Goal: Task Accomplishment & Management: Use online tool/utility

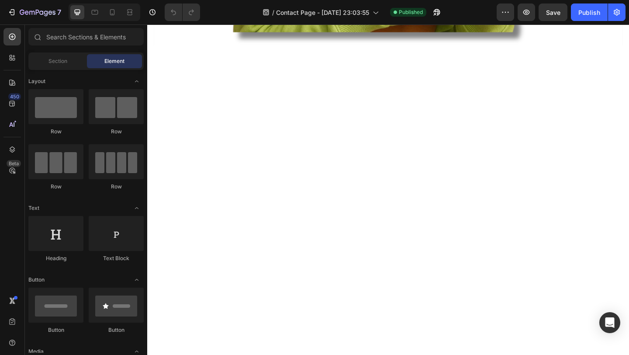
scroll to position [619, 0]
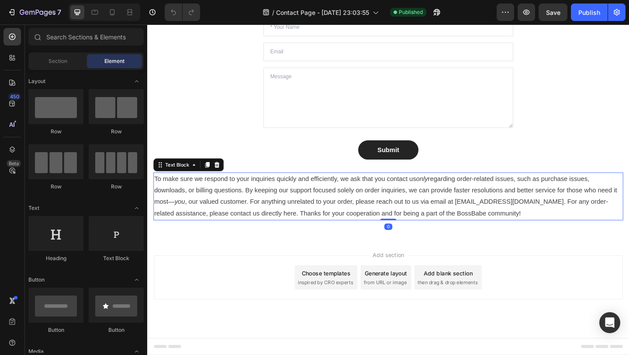
click at [296, 219] on p "To make sure we respond to your inquiries quickly and efficiently, we ask that …" at bounding box center [409, 211] width 509 height 50
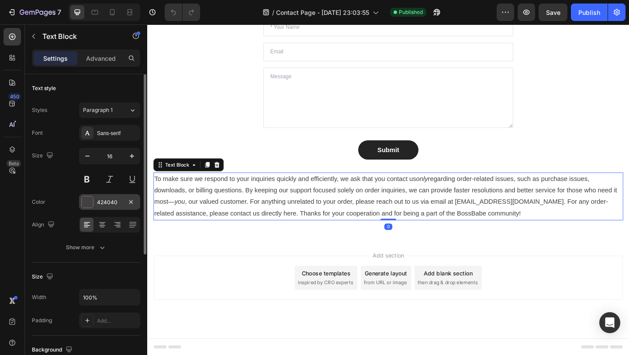
click at [93, 203] on div at bounding box center [87, 202] width 12 height 12
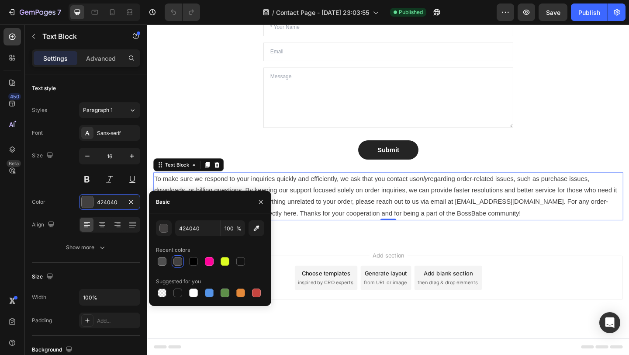
click at [177, 263] on div at bounding box center [177, 261] width 9 height 9
click at [89, 200] on div at bounding box center [87, 201] width 11 height 11
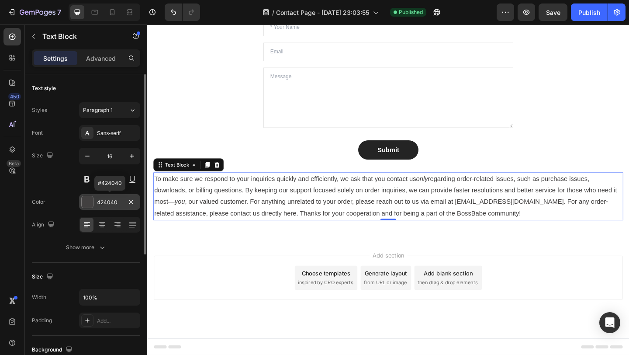
click at [89, 200] on div at bounding box center [87, 201] width 11 height 11
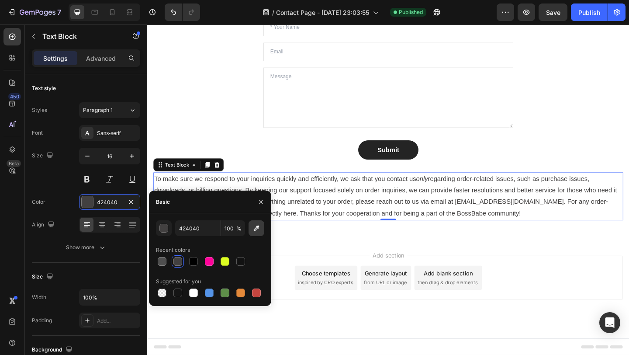
click at [260, 226] on icon "button" at bounding box center [256, 228] width 9 height 9
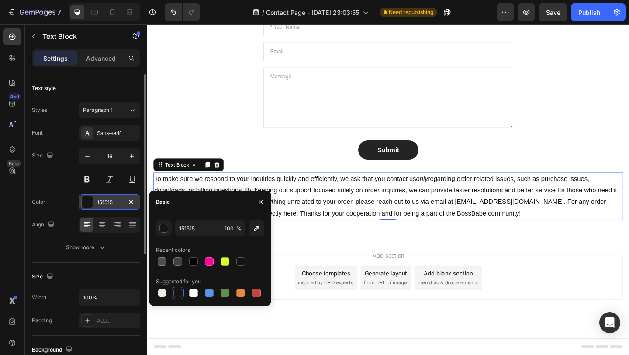
click at [92, 204] on div at bounding box center [87, 201] width 11 height 11
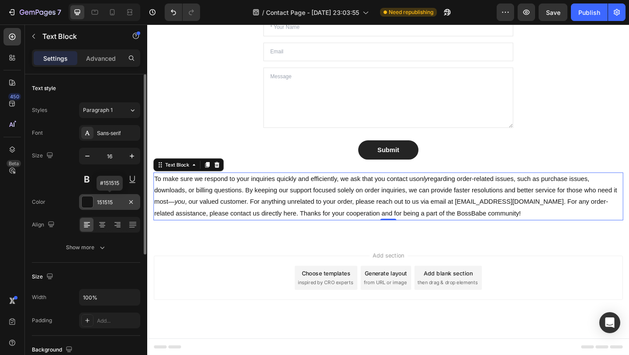
click at [87, 204] on div at bounding box center [87, 201] width 11 height 11
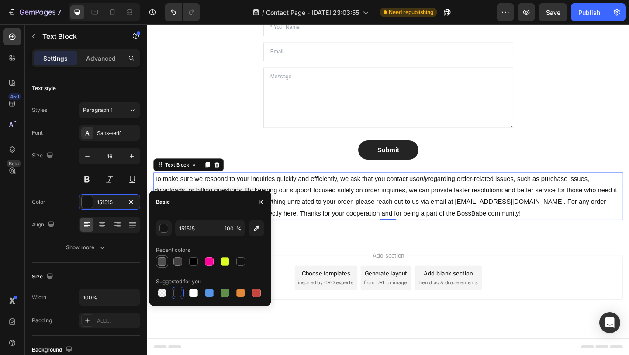
click at [164, 261] on div at bounding box center [162, 261] width 9 height 9
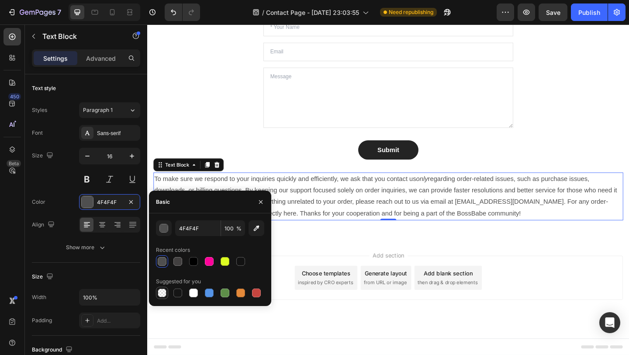
click at [163, 291] on div at bounding box center [162, 292] width 9 height 9
type input "000000"
type input "0"
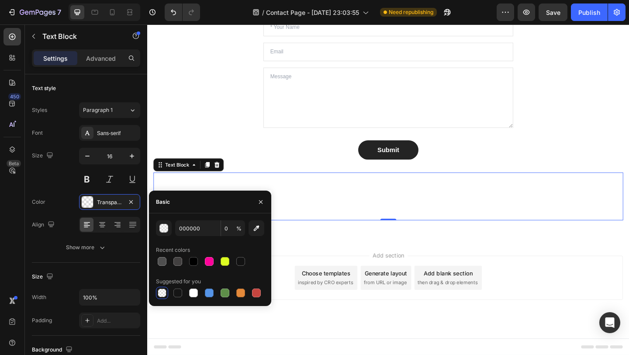
click at [163, 291] on div at bounding box center [162, 292] width 9 height 9
click at [161, 262] on div at bounding box center [162, 261] width 9 height 9
type input "4F4F4F"
type input "100"
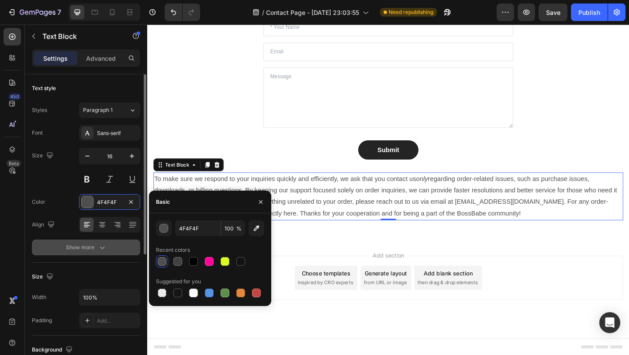
click at [112, 245] on button "Show more" at bounding box center [86, 247] width 108 height 16
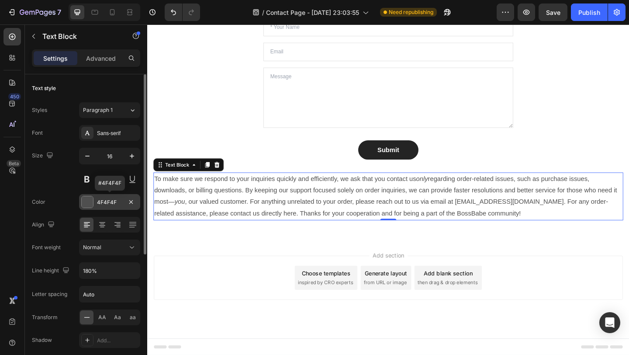
click at [89, 200] on div at bounding box center [87, 201] width 11 height 11
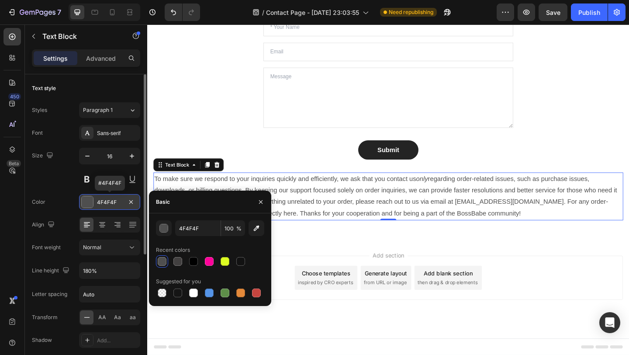
click at [103, 201] on div "4F4F4F" at bounding box center [109, 202] width 25 height 8
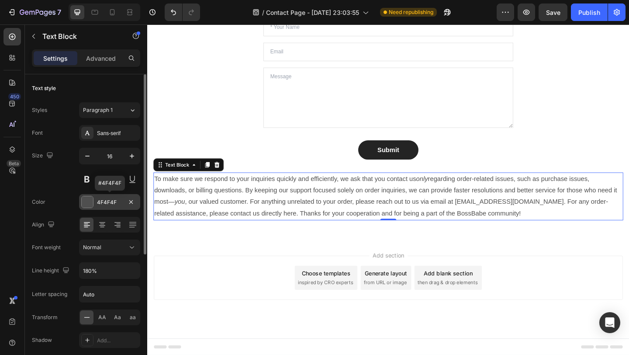
click at [103, 201] on div "4F4F4F" at bounding box center [109, 202] width 25 height 8
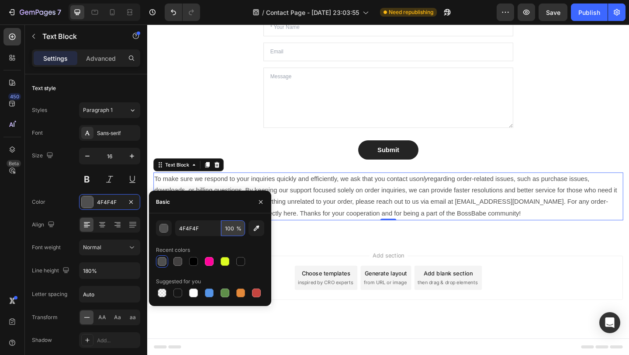
click at [235, 230] on input "100" at bounding box center [233, 228] width 24 height 16
click at [163, 263] on div at bounding box center [162, 261] width 9 height 9
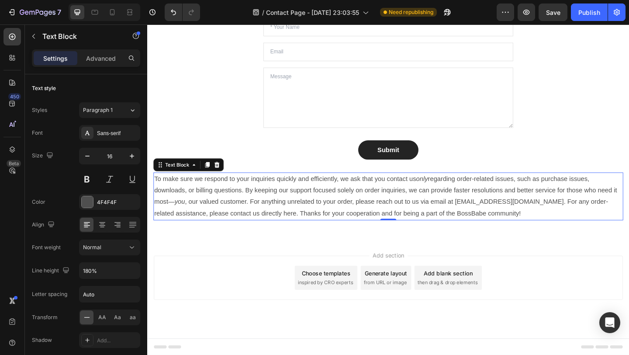
click at [350, 200] on p "To make sure we respond to your inquiries quickly and efficiently, we ask that …" at bounding box center [409, 211] width 509 height 50
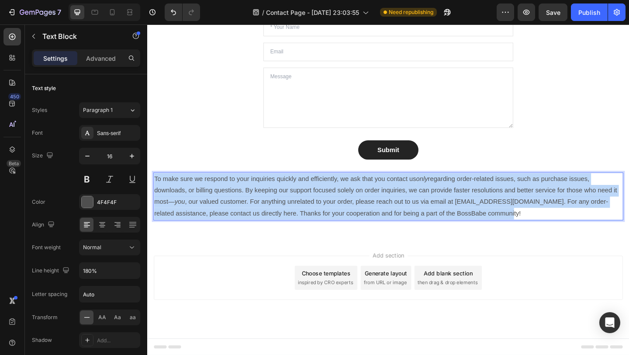
click at [350, 200] on p "To make sure we respond to your inquiries quickly and efficiently, we ask that …" at bounding box center [409, 211] width 509 height 50
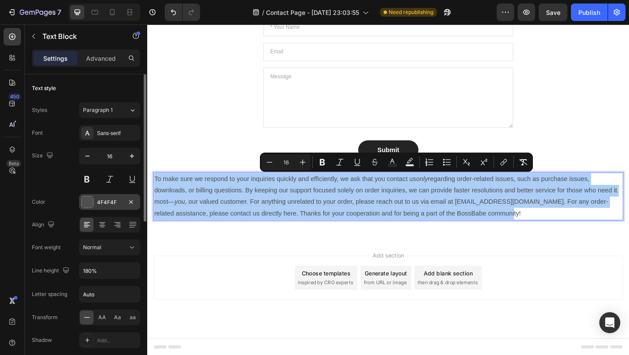
click at [111, 202] on div "4F4F4F" at bounding box center [109, 202] width 25 height 8
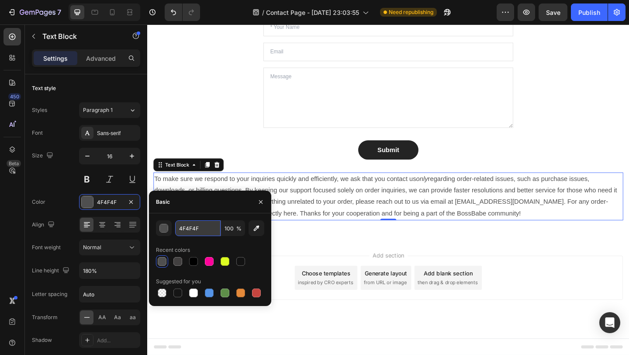
click at [192, 231] on input "4F4F4F" at bounding box center [197, 228] width 45 height 16
paste input "#dddddd"
type input "#dddddd"
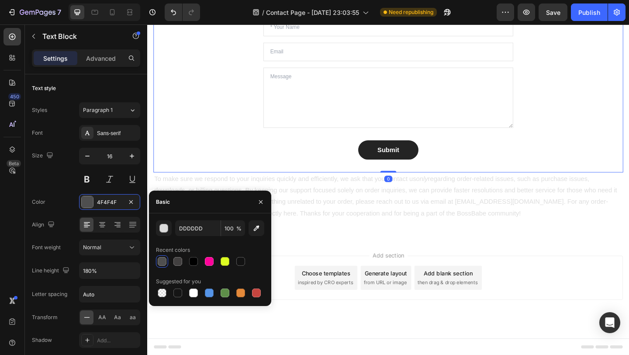
click at [216, 92] on div "Let’s Connect! Heading Stuck? Confused? Or just wanna talk BossBabe-to-BossBabe…" at bounding box center [409, 70] width 511 height 230
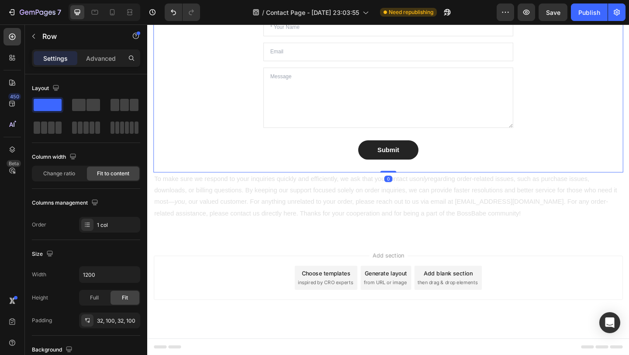
click at [216, 92] on div "Let’s Connect! Heading Stuck? Confused? Or just wanna talk BossBabe-to-BossBabe…" at bounding box center [409, 70] width 511 height 230
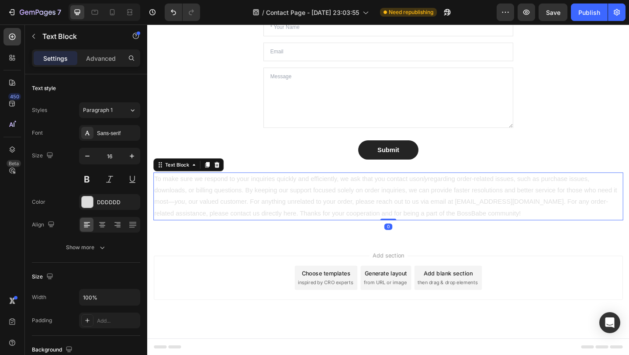
click at [323, 223] on p "To make sure we respond to your inquiries quickly and efficiently, we ask that …" at bounding box center [409, 211] width 509 height 50
click at [111, 201] on div "DDDDDD" at bounding box center [109, 202] width 25 height 8
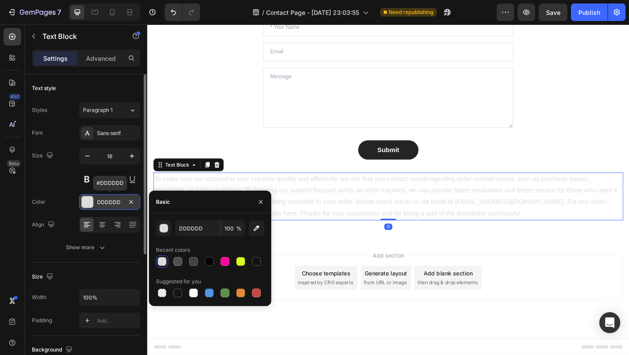
click at [111, 201] on div "DDDDDD" at bounding box center [109, 202] width 25 height 8
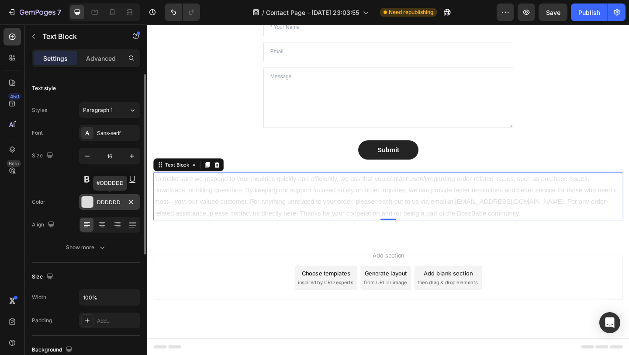
click at [111, 201] on div "DDDDDD" at bounding box center [109, 202] width 25 height 8
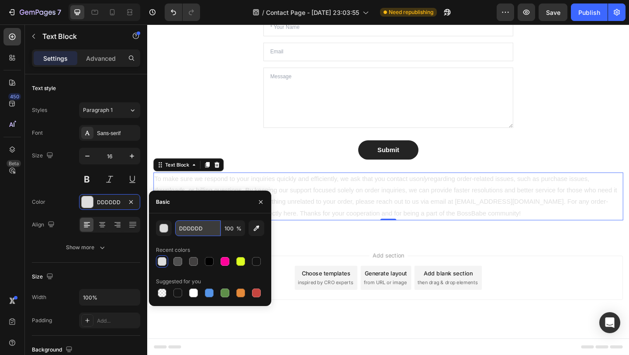
click at [196, 228] on input "DDDDDD" at bounding box center [197, 228] width 45 height 16
paste input "#febde5"
type input "#febde5"
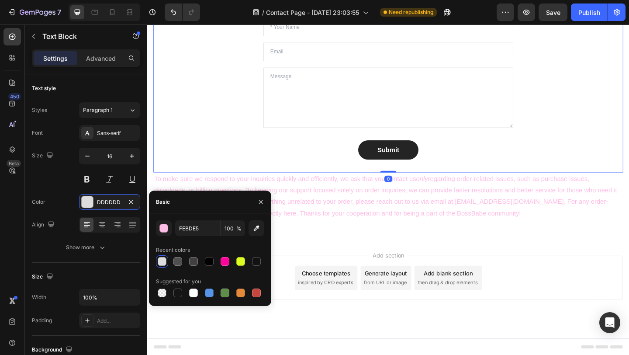
click at [182, 119] on div "Let’s Connect! Heading Stuck? Confused? Or just wanna talk BossBabe-to-BossBabe…" at bounding box center [409, 70] width 511 height 230
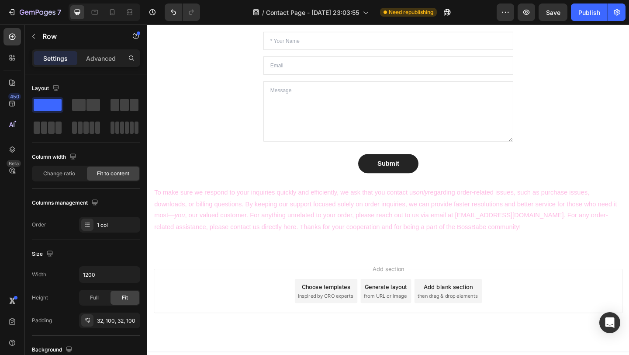
scroll to position [601, 0]
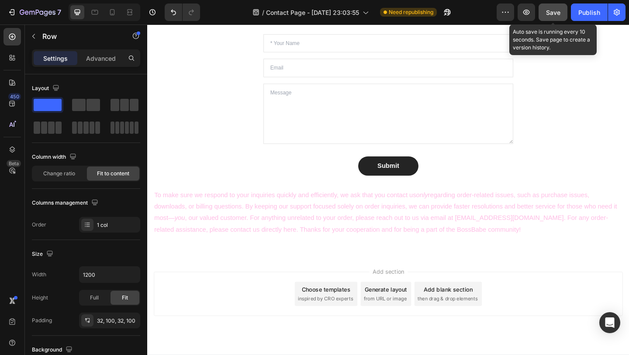
click at [551, 16] on span "Save" at bounding box center [553, 12] width 14 height 7
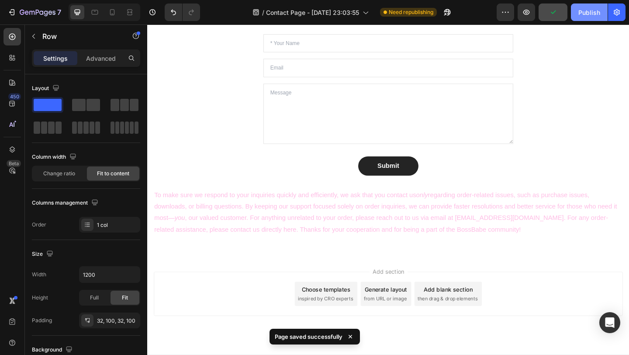
click at [584, 11] on div "Publish" at bounding box center [589, 12] width 22 height 9
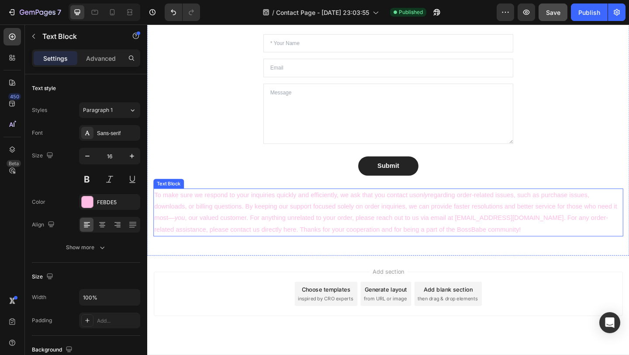
click at [326, 215] on p "To make sure we respond to your inquiries quickly and efficiently, we ask that …" at bounding box center [409, 229] width 509 height 50
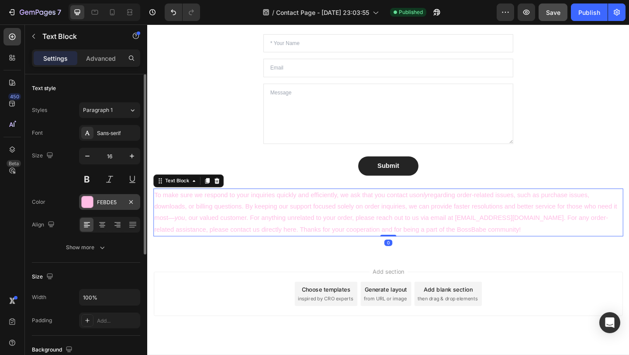
click at [87, 200] on div at bounding box center [87, 201] width 11 height 11
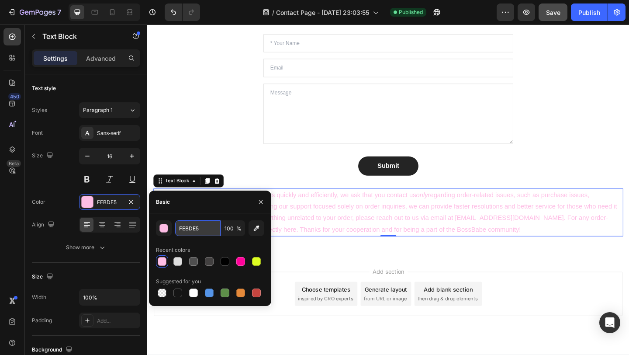
click at [201, 230] on input "FEBDE5" at bounding box center [197, 228] width 45 height 16
paste input "#dddddd"
type input "#dddddd"
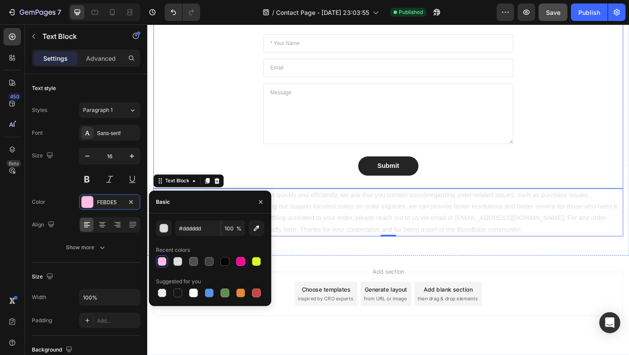
click at [214, 161] on div "Let’s Connect! Heading Stuck? Confused? Or just wanna talk BossBabe-to-BossBabe…" at bounding box center [409, 87] width 511 height 230
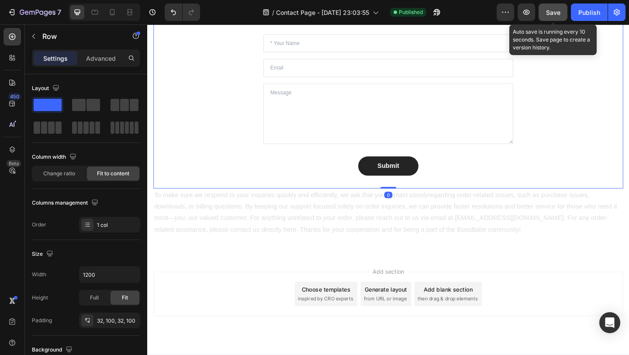
click at [556, 13] on span "Save" at bounding box center [553, 12] width 14 height 7
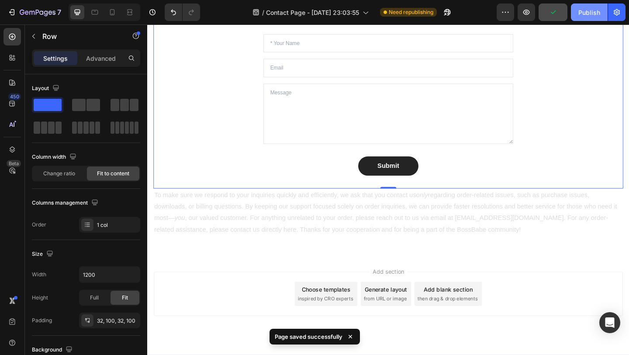
click at [590, 12] on div "Publish" at bounding box center [589, 12] width 22 height 9
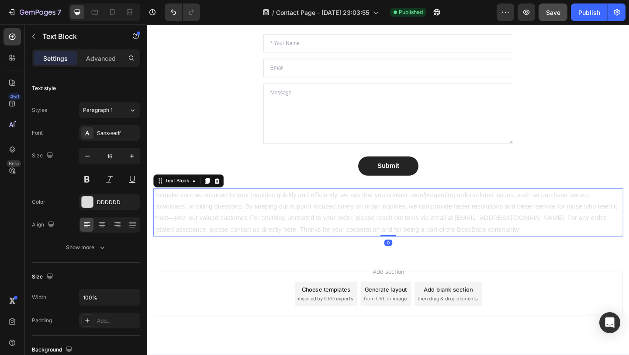
click at [237, 218] on p "To make sure we respond to your inquiries quickly and efficiently, we ask that …" at bounding box center [409, 229] width 509 height 50
click at [118, 201] on div "DDDDDD" at bounding box center [109, 202] width 25 height 8
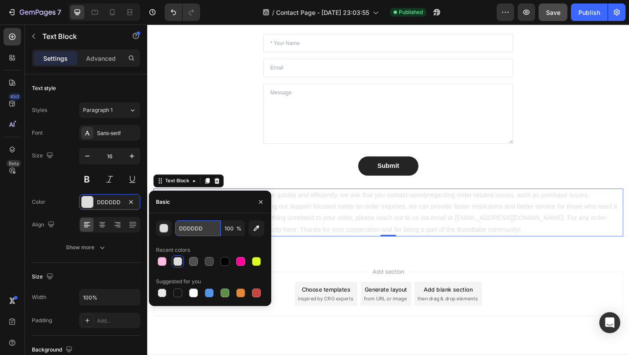
click at [192, 229] on input "DDDDDD" at bounding box center [197, 228] width 45 height 16
paste input "#c2c2c2"
type input "#c2c2c2"
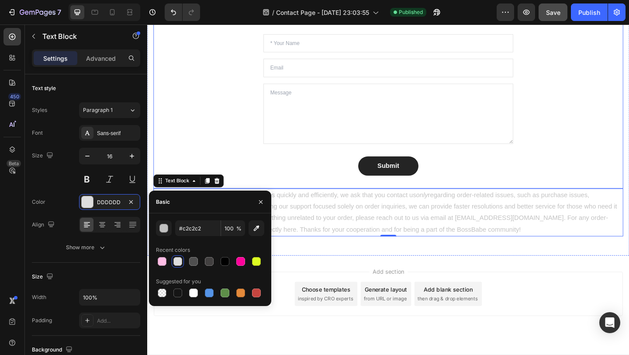
click at [235, 144] on div "Let’s Connect! Heading Stuck? Confused? Or just wanna talk BossBabe-to-BossBabe…" at bounding box center [409, 87] width 511 height 230
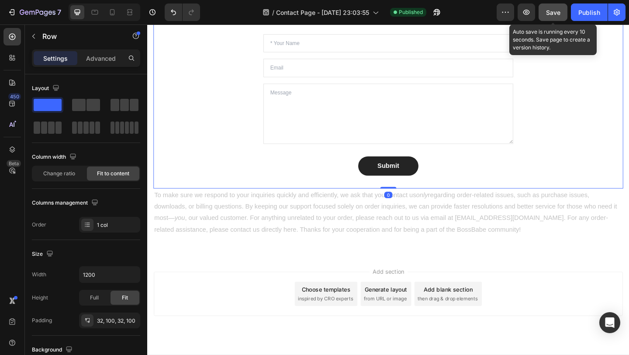
click at [562, 11] on button "Save" at bounding box center [553, 11] width 29 height 17
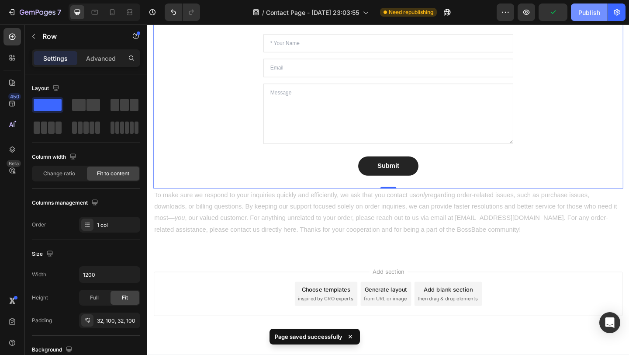
click at [586, 11] on div "Publish" at bounding box center [589, 12] width 22 height 9
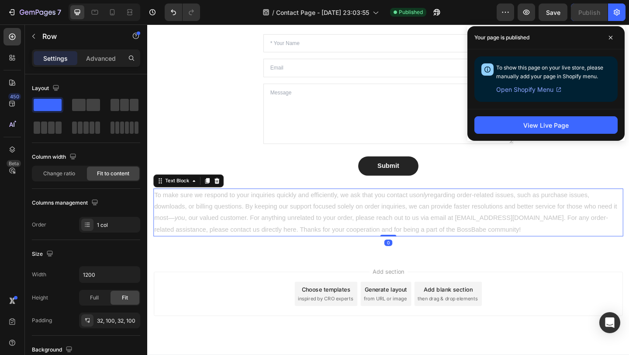
click at [472, 214] on p "To make sure we respond to your inquiries quickly and efficiently, we ask that …" at bounding box center [409, 229] width 509 height 50
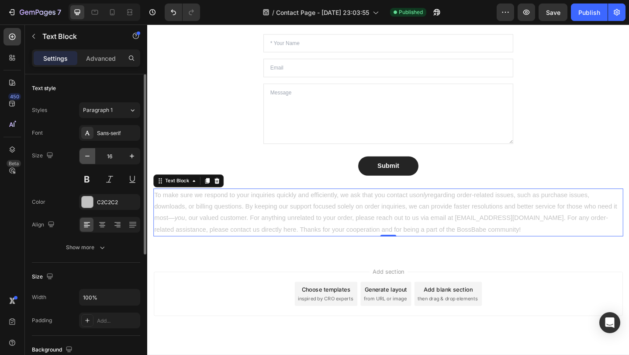
click at [92, 156] on button "button" at bounding box center [88, 156] width 16 height 16
type input "14"
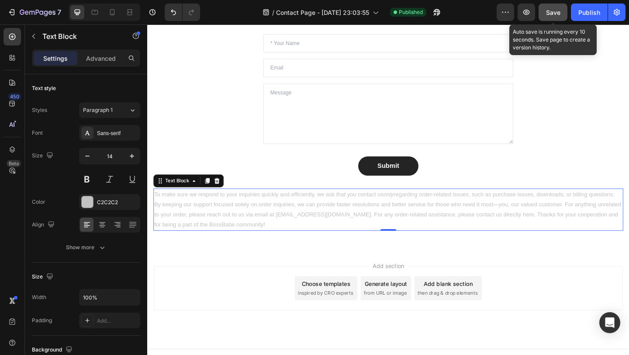
click at [556, 19] on button "Save" at bounding box center [553, 11] width 29 height 17
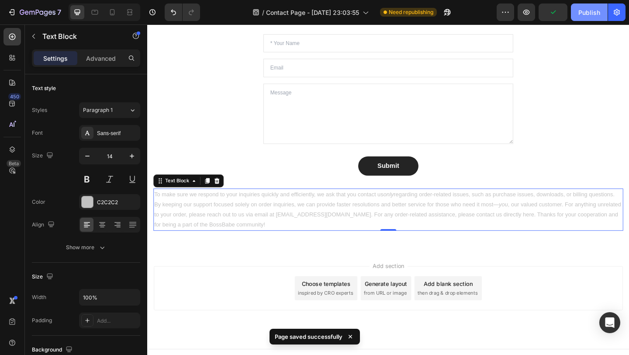
click at [582, 11] on div "Publish" at bounding box center [589, 12] width 22 height 9
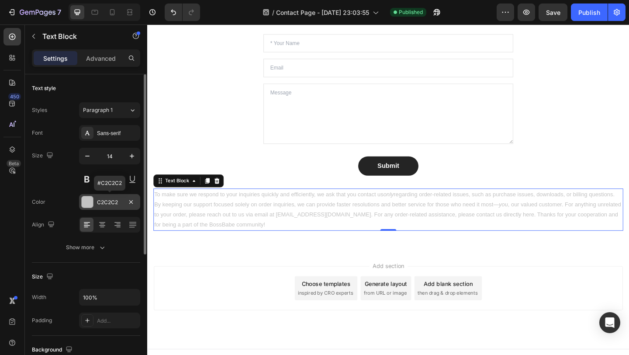
click at [113, 201] on div "C2C2C2" at bounding box center [109, 202] width 25 height 8
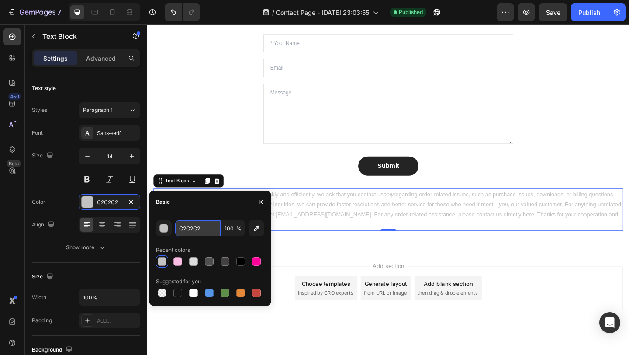
click at [190, 228] on input "C2C2C2" at bounding box center [197, 228] width 45 height 16
paste input "#a8a4a4"
type input "#a8a4a4"
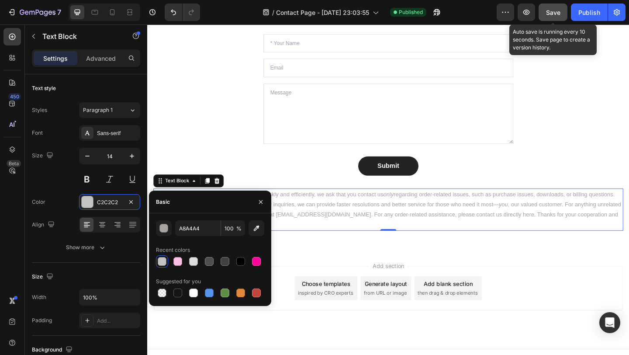
click at [561, 19] on button "Save" at bounding box center [553, 11] width 29 height 17
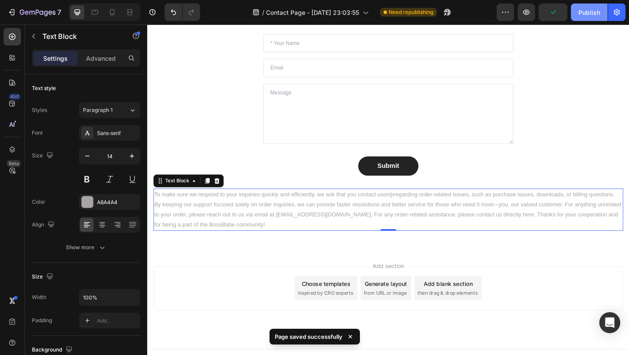
click at [586, 8] on div "Publish" at bounding box center [589, 12] width 22 height 9
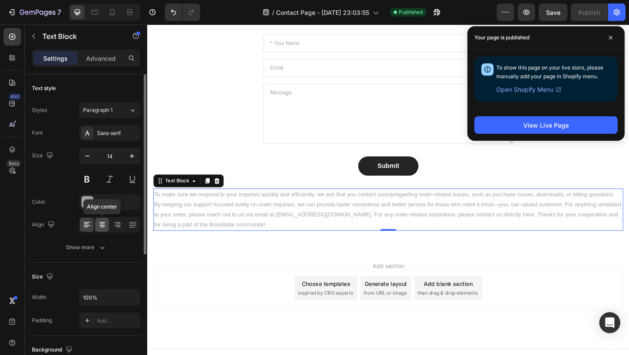
click at [102, 225] on icon at bounding box center [102, 225] width 6 height 1
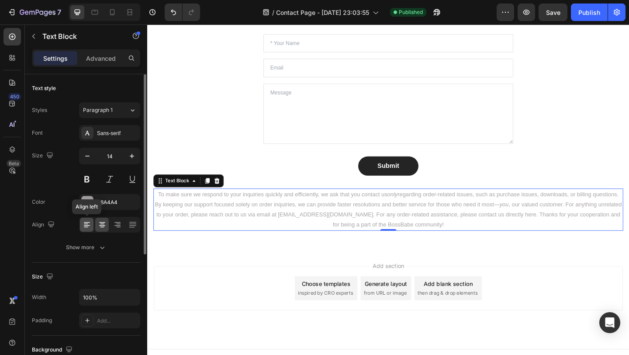
click at [90, 222] on icon at bounding box center [87, 224] width 9 height 9
click at [98, 224] on icon at bounding box center [102, 224] width 9 height 9
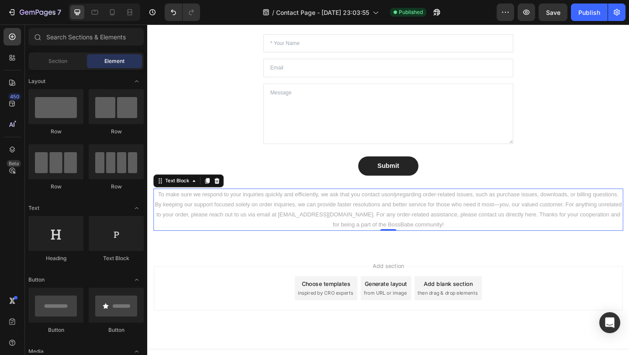
click at [210, 287] on div "Add section Choose templates inspired by CRO experts Generate layout from URL o…" at bounding box center [409, 311] width 510 height 48
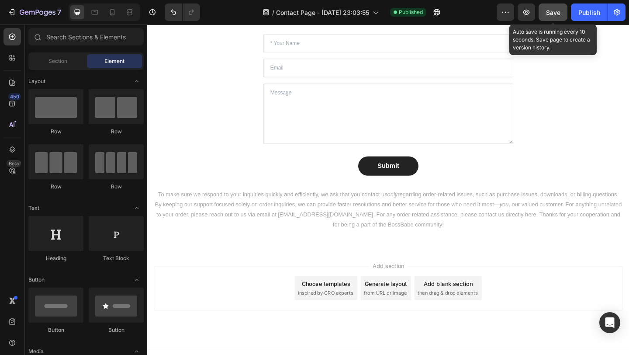
click at [545, 14] on button "Save" at bounding box center [553, 11] width 29 height 17
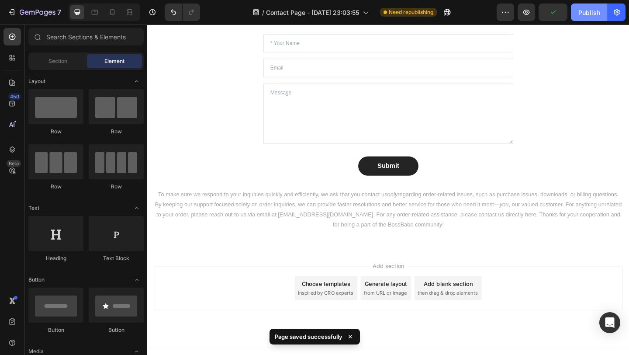
click at [581, 10] on div "Publish" at bounding box center [589, 12] width 22 height 9
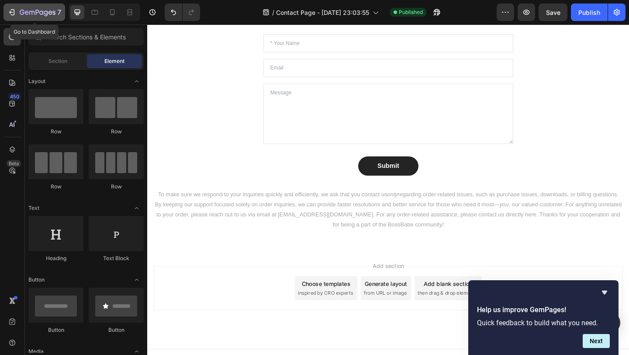
click at [16, 12] on icon "button" at bounding box center [11, 12] width 9 height 9
